Goal: Find specific page/section

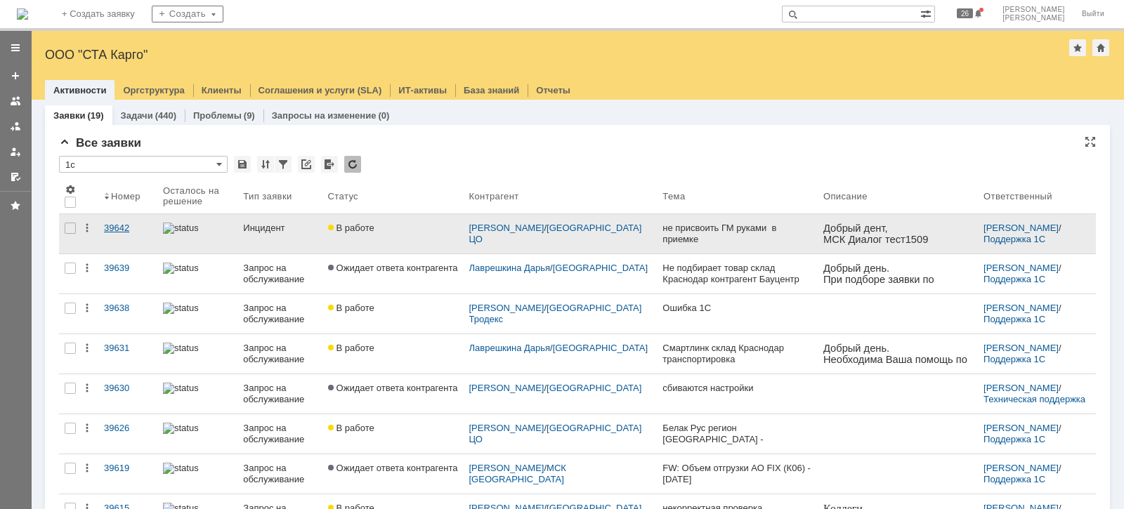
click at [131, 228] on div "39642" at bounding box center [128, 228] width 48 height 11
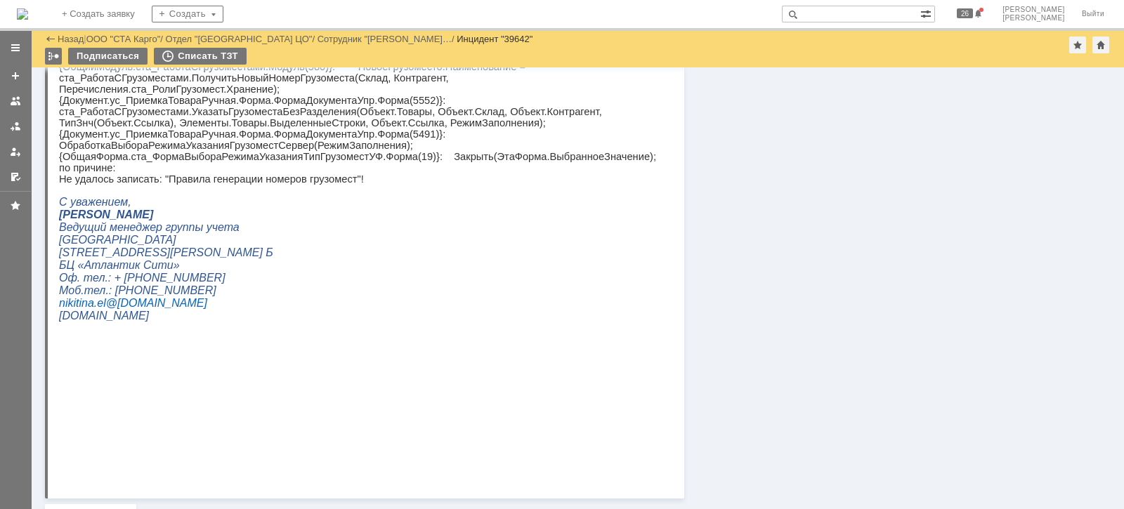
scroll to position [626, 0]
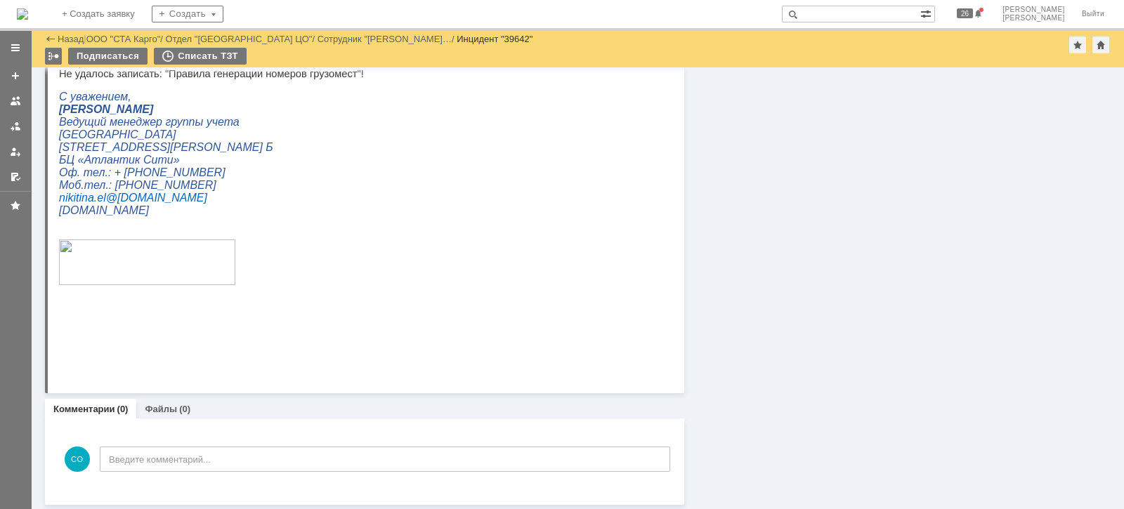
click at [20, 126] on div at bounding box center [15, 126] width 11 height 11
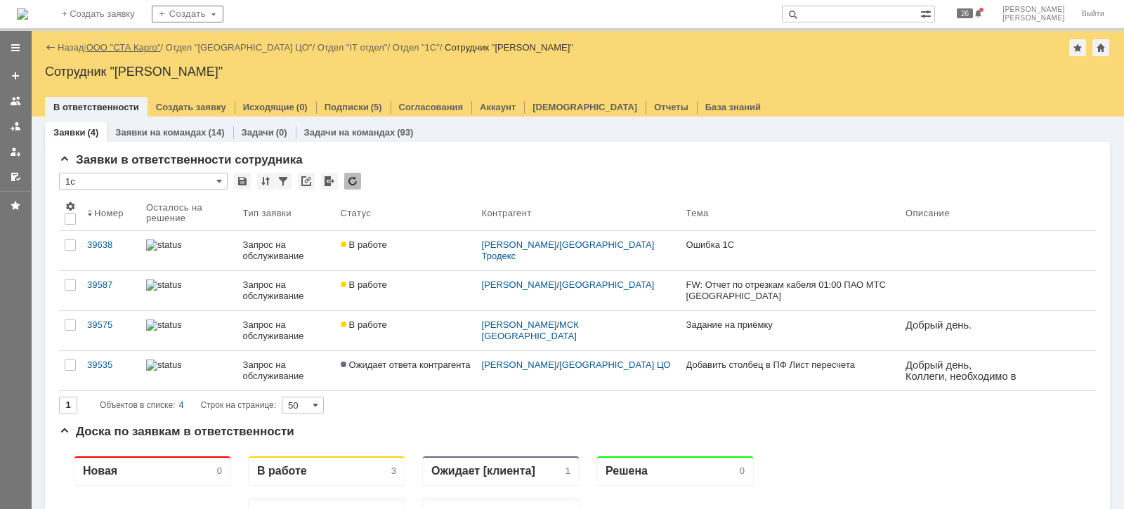
click at [114, 46] on link "ООО "СТА Карго"" at bounding box center [123, 47] width 74 height 11
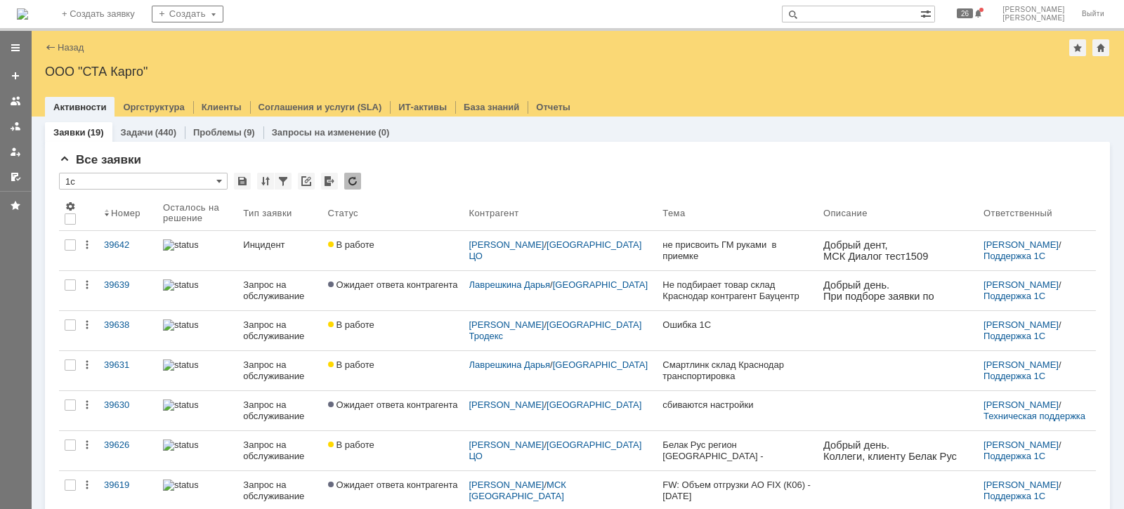
click at [4, 126] on div at bounding box center [15, 111] width 31 height 155
click at [6, 126] on link at bounding box center [15, 126] width 22 height 22
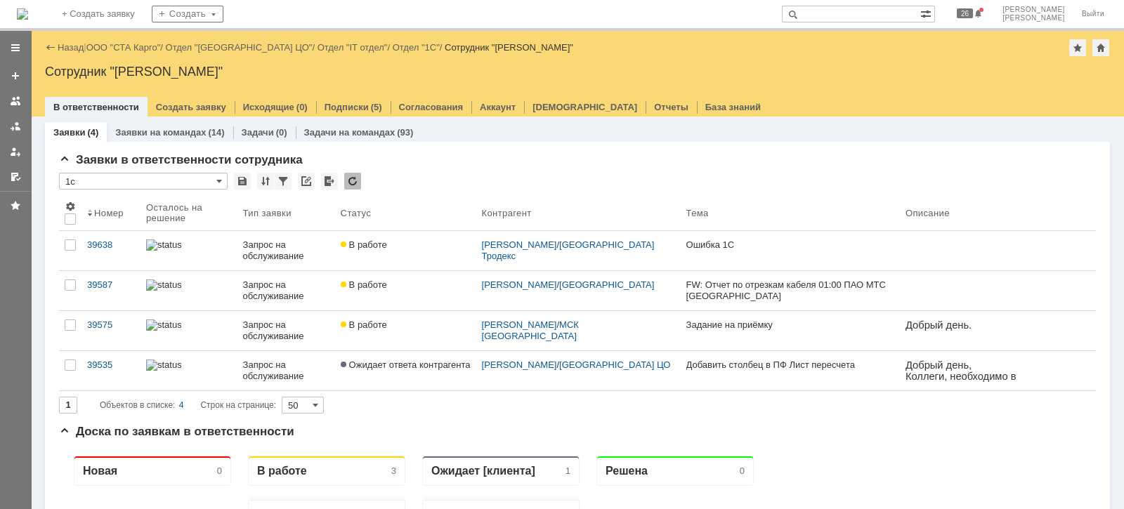
click at [142, 39] on div "Назад | ООО "СТА Карго" / Отдел "[GEOGRAPHIC_DATA] ЦО" / Отдел "IT отдел" / Отд…" at bounding box center [577, 47] width 1065 height 17
click at [143, 46] on link "ООО "СТА Карго"" at bounding box center [123, 47] width 74 height 11
